Goal: Task Accomplishment & Management: Use online tool/utility

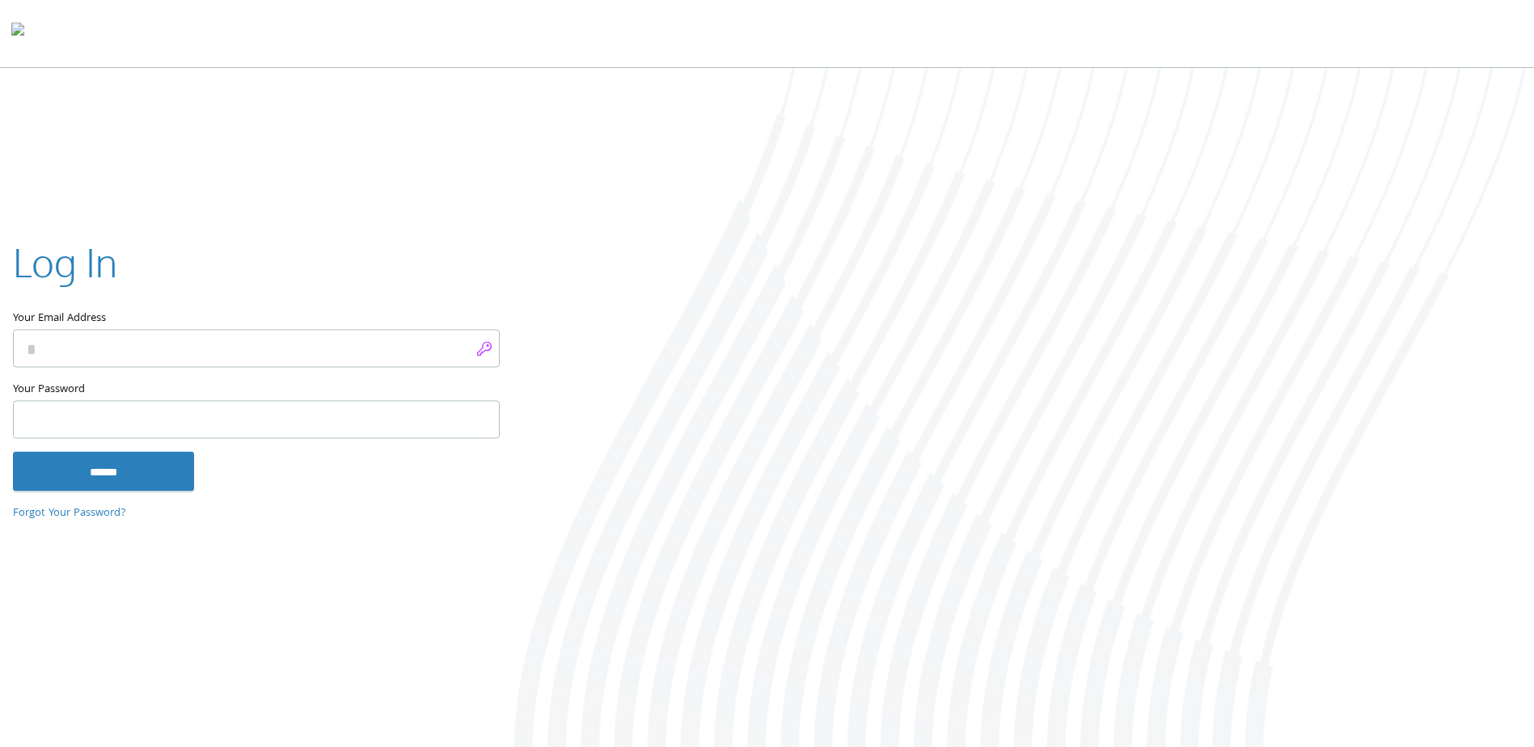
click at [481, 353] on input "Your Email Address" at bounding box center [256, 349] width 487 height 38
type input "**********"
click at [147, 473] on input "******" at bounding box center [103, 471] width 181 height 39
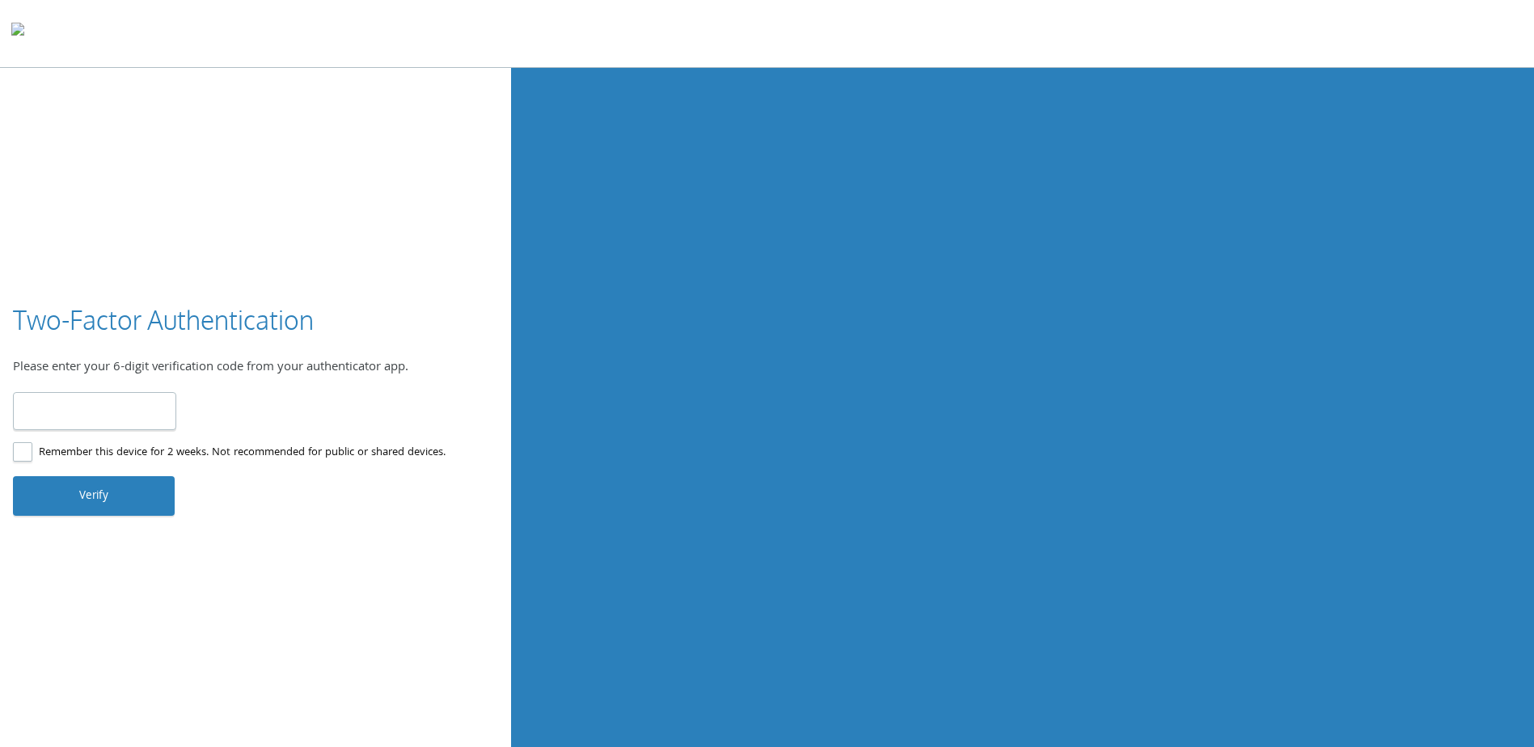
type input "******"
